Goal: Find specific page/section: Find specific page/section

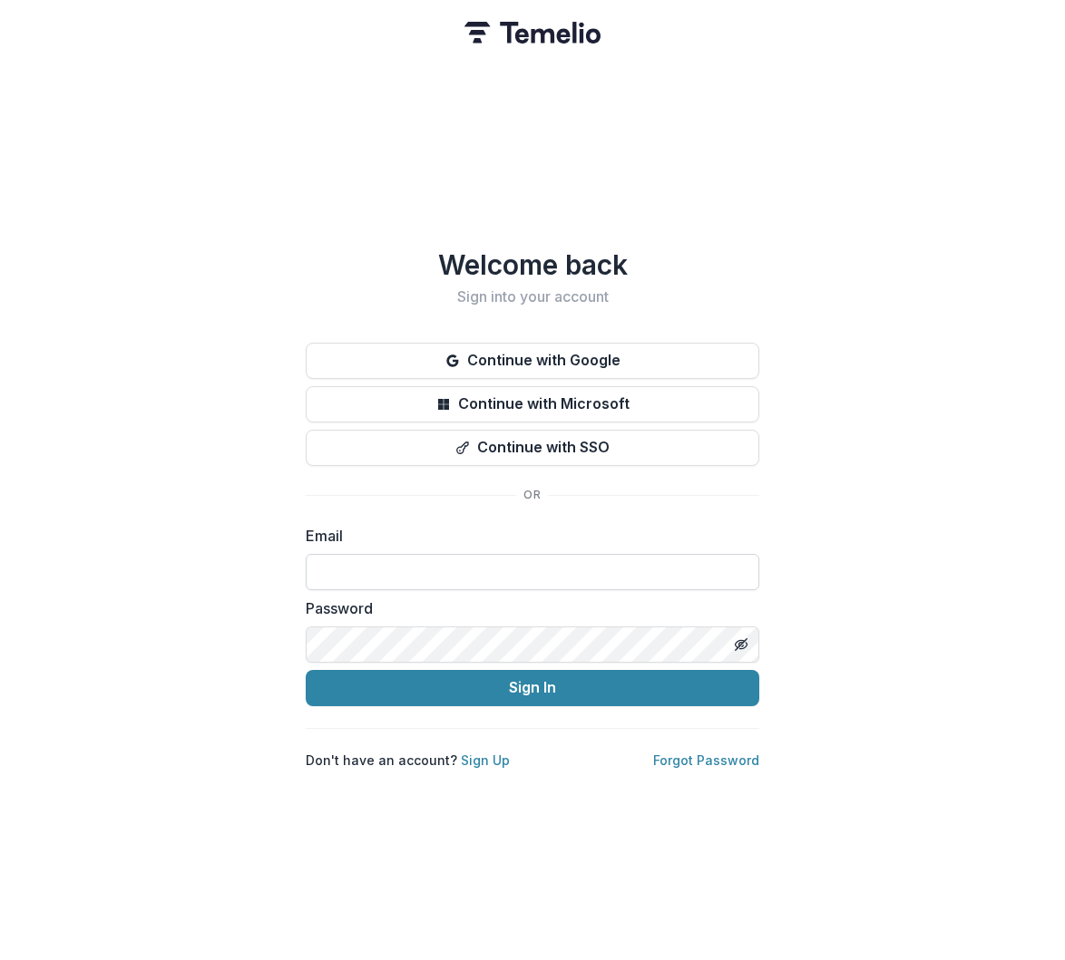
click at [498, 586] on form "Email Password Sign In" at bounding box center [532, 615] width 453 height 181
click at [496, 572] on input at bounding box center [532, 572] width 453 height 36
type input "**********"
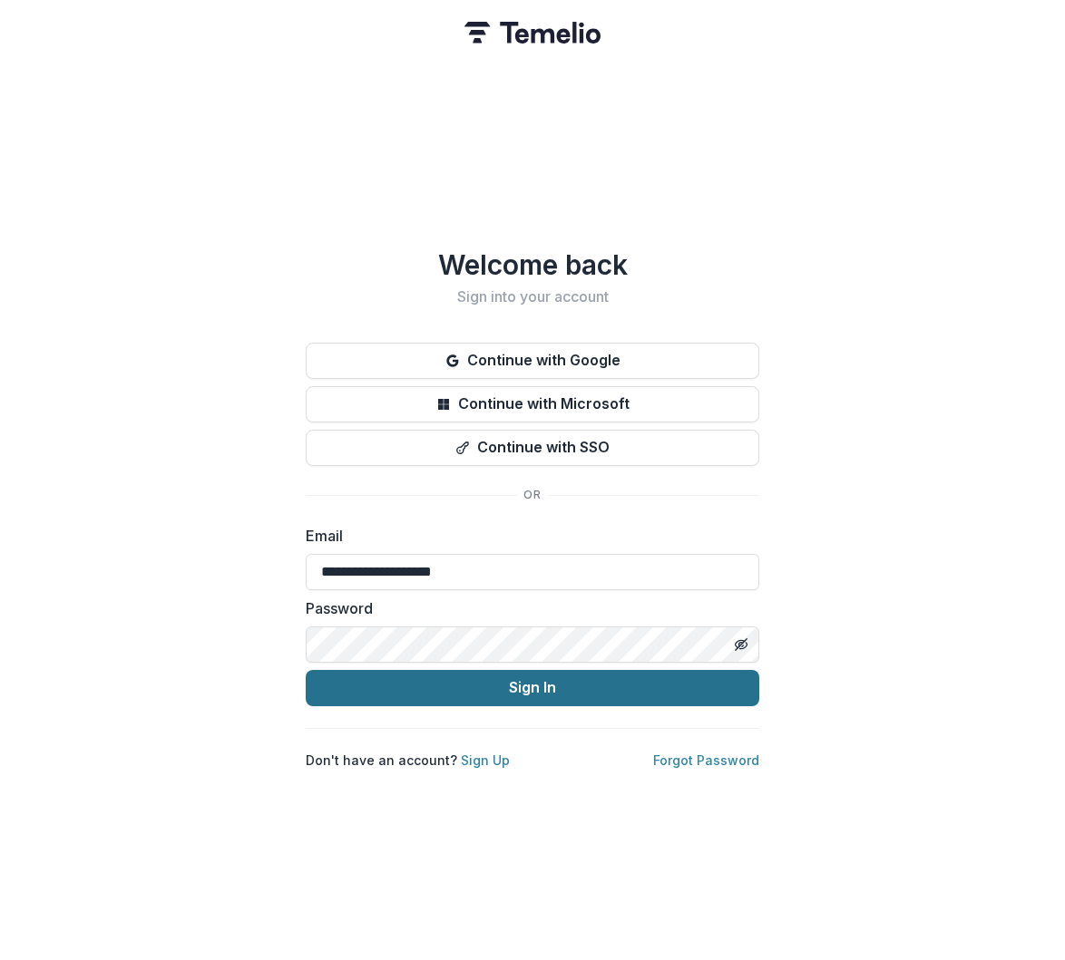
click at [557, 688] on button "Sign In" at bounding box center [532, 688] width 453 height 36
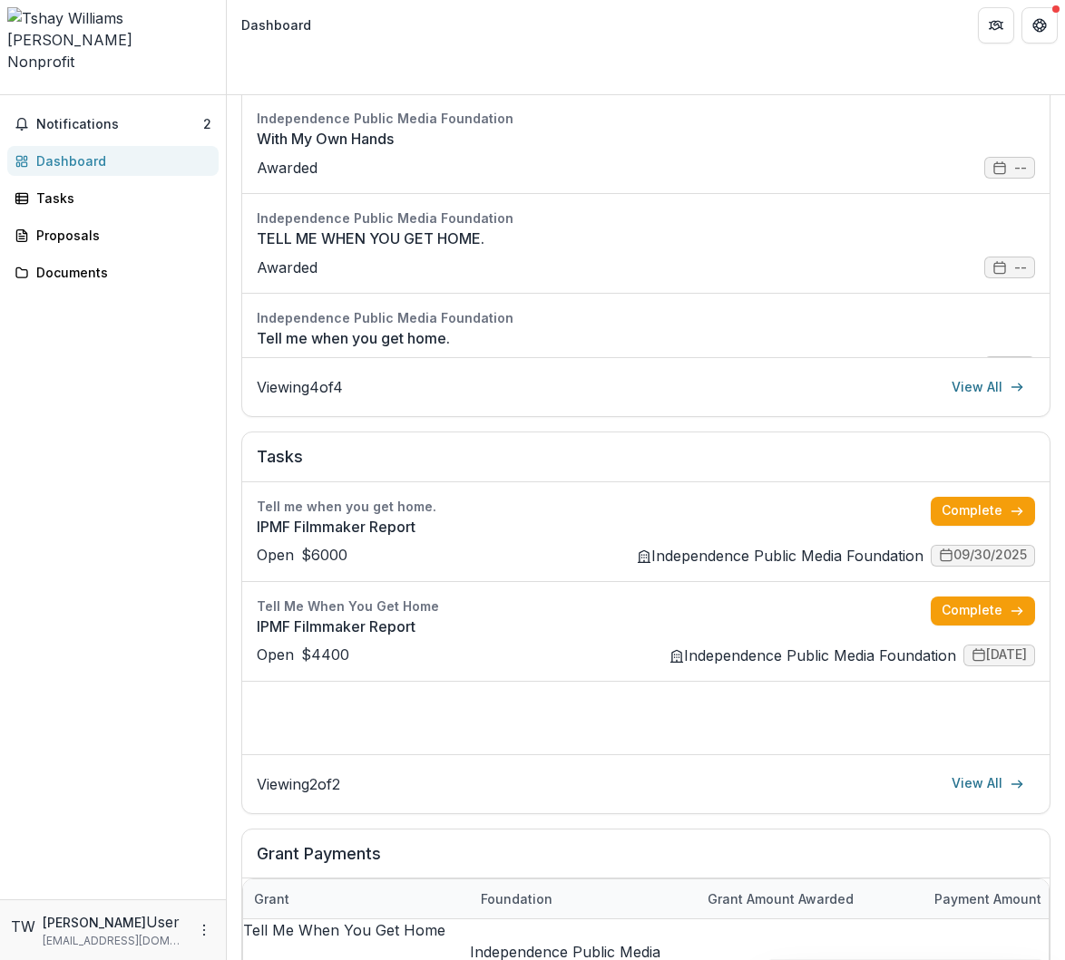
scroll to position [397, 0]
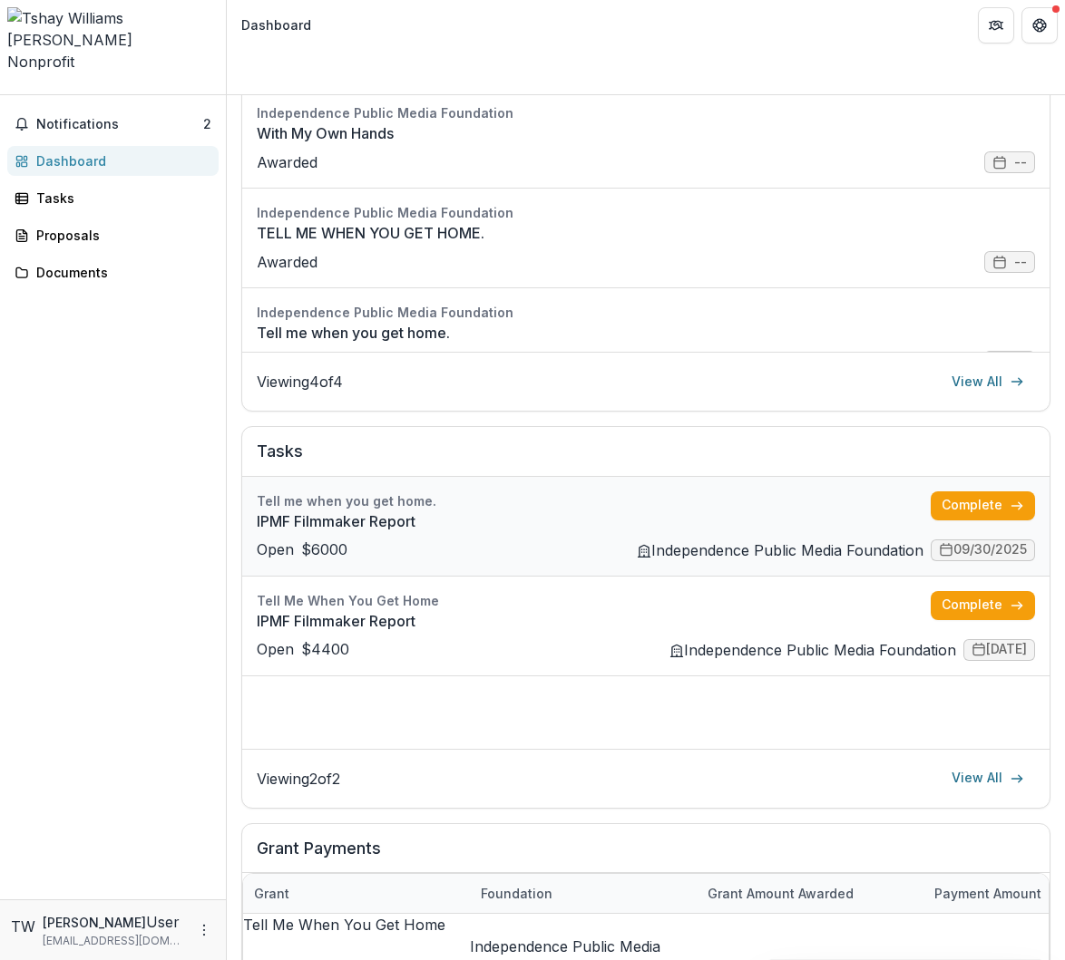
click at [807, 511] on link "IPMF Filmmaker Report" at bounding box center [594, 522] width 674 height 22
